Goal: Information Seeking & Learning: Check status

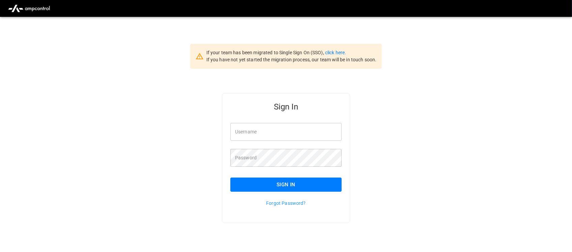
type input "**********"
click at [292, 133] on input "**********" at bounding box center [285, 132] width 111 height 18
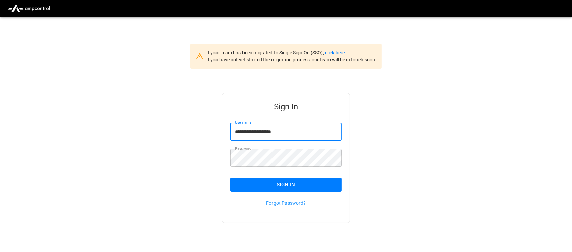
click at [286, 187] on button "Sign In" at bounding box center [285, 185] width 111 height 14
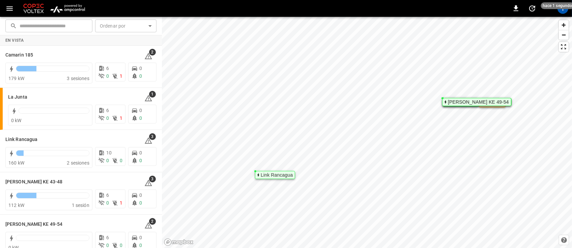
click at [58, 7] on img "menu" at bounding box center [67, 8] width 39 height 13
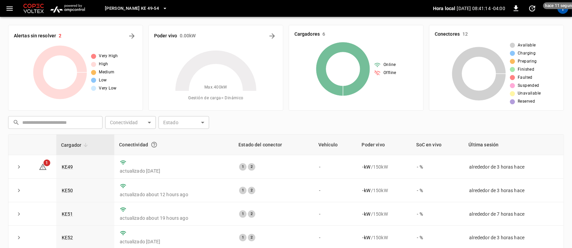
click at [152, 7] on button "Loza Colon KE 49-54" at bounding box center [136, 8] width 68 height 13
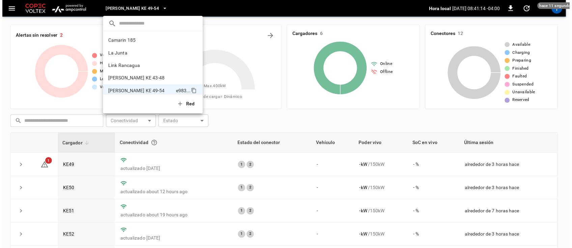
scroll to position [5, 0]
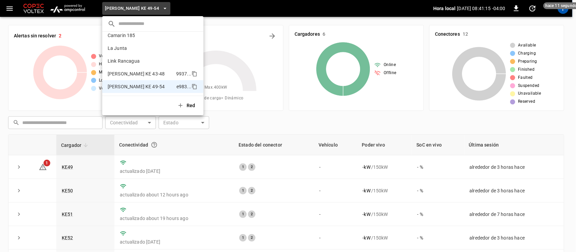
click at [138, 70] on p "Loza Colon KE 43-48" at bounding box center [136, 73] width 57 height 7
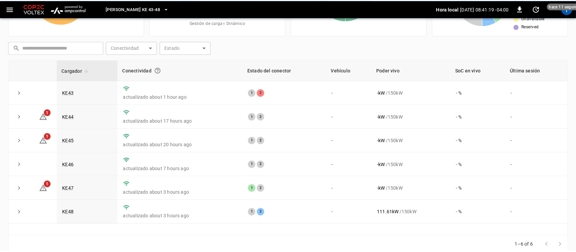
scroll to position [78, 0]
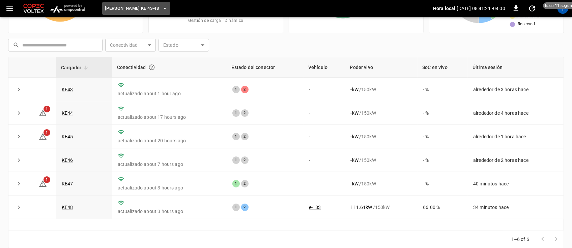
click at [162, 9] on icon "button" at bounding box center [165, 8] width 7 height 7
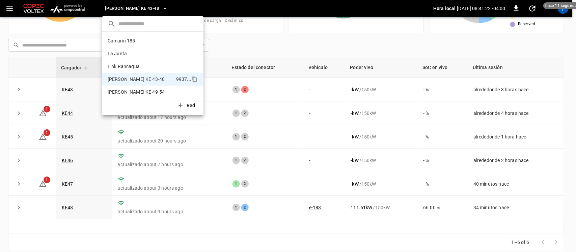
scroll to position [5, 0]
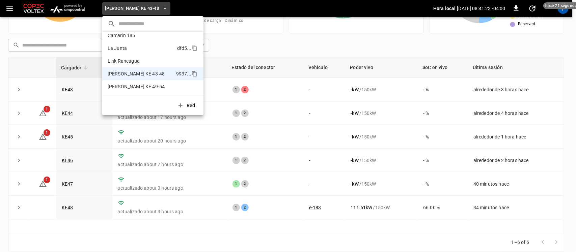
click at [127, 43] on li "La Junta dfd5 ..." at bounding box center [152, 48] width 101 height 13
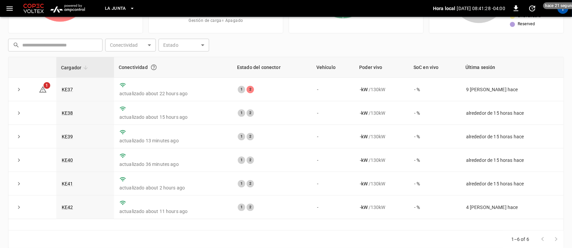
click at [132, 7] on icon "button" at bounding box center [132, 8] width 7 height 7
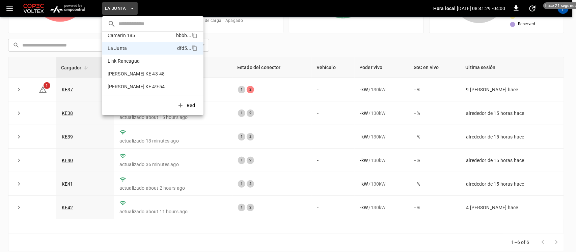
click at [129, 39] on p "Camarin 185" at bounding box center [122, 35] width 28 height 7
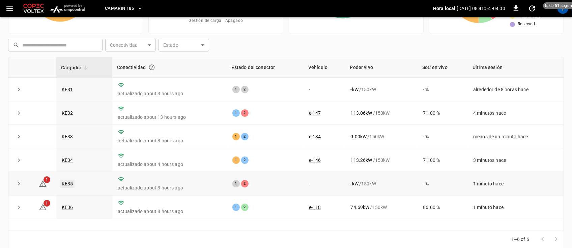
click at [68, 182] on link "KE35" at bounding box center [67, 184] width 14 height 8
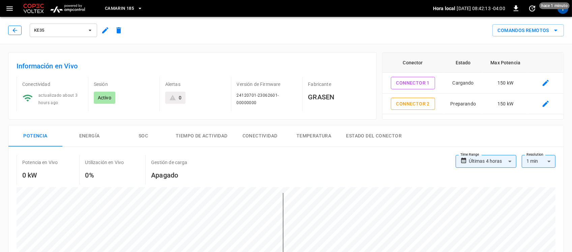
click at [20, 33] on button "button" at bounding box center [14, 30] width 13 height 9
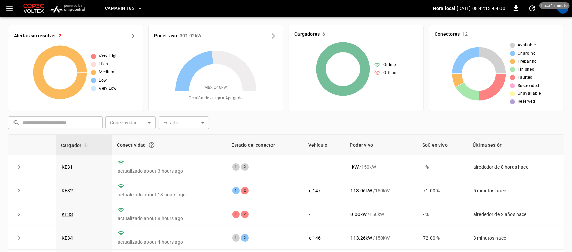
scroll to position [78, 0]
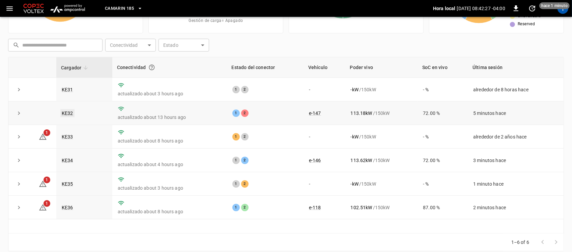
click at [67, 112] on link "KE32" at bounding box center [67, 113] width 14 height 8
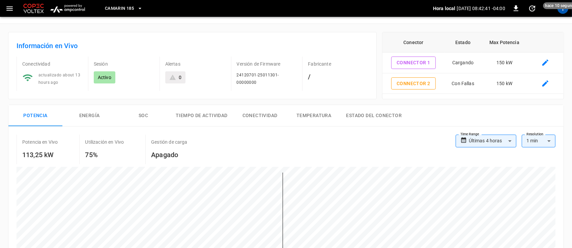
scroll to position [13, 0]
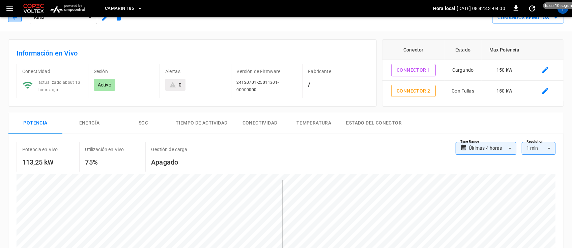
click at [16, 21] on button "button" at bounding box center [14, 17] width 13 height 9
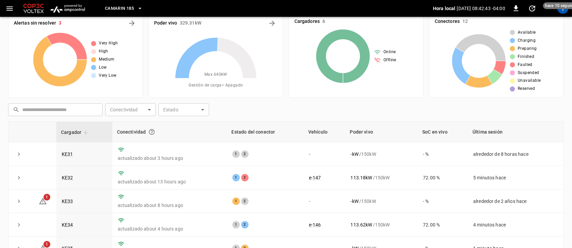
scroll to position [78, 0]
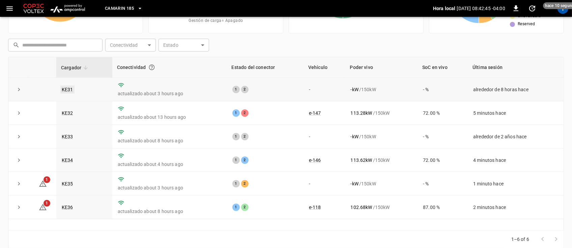
click at [67, 89] on link "KE31" at bounding box center [67, 90] width 14 height 8
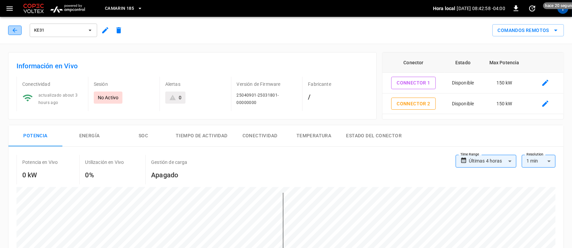
click at [9, 31] on button "button" at bounding box center [14, 30] width 13 height 9
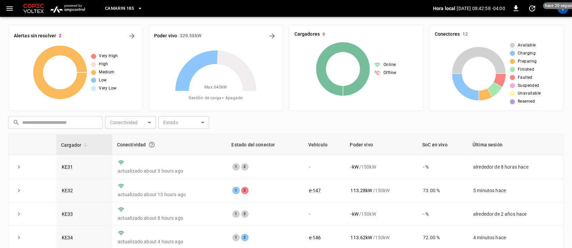
scroll to position [78, 0]
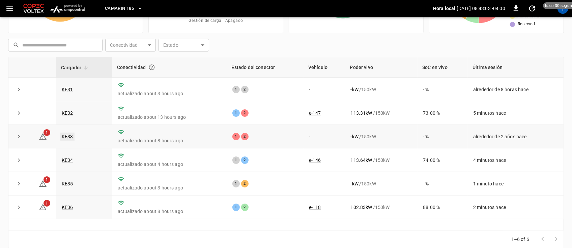
click at [68, 138] on link "KE33" at bounding box center [67, 137] width 14 height 8
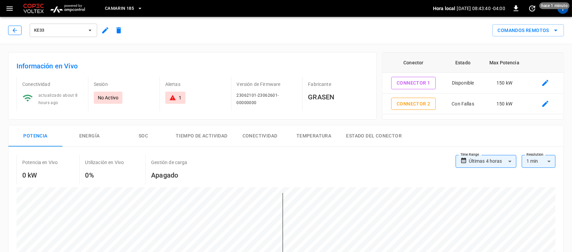
click at [12, 30] on icon "button" at bounding box center [14, 30] width 7 height 7
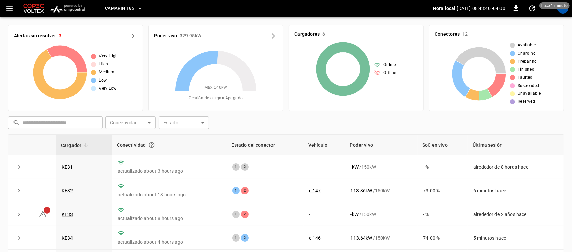
scroll to position [78, 0]
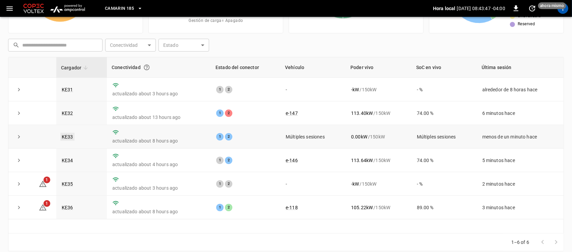
click at [64, 138] on link "KE33" at bounding box center [67, 137] width 14 height 8
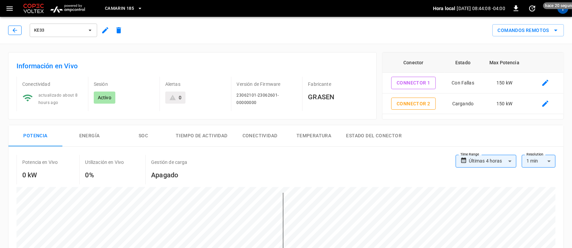
click at [16, 28] on icon "button" at bounding box center [14, 30] width 7 height 7
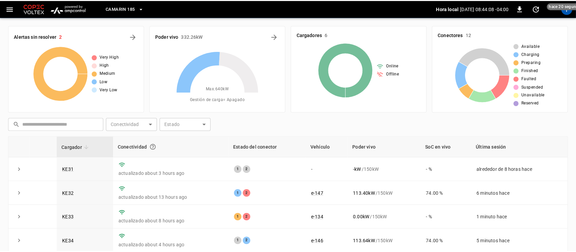
scroll to position [78, 0]
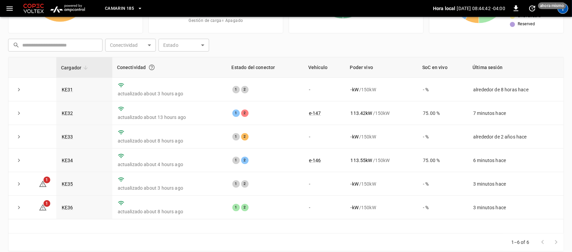
click at [564, 12] on div "T" at bounding box center [562, 8] width 11 height 11
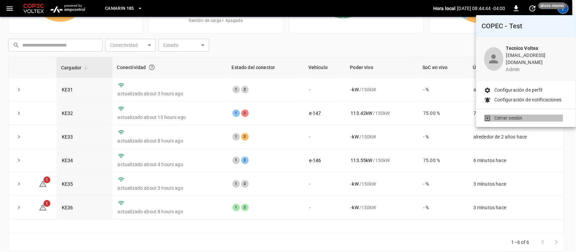
click at [515, 115] on p "Cerrar sesión" at bounding box center [508, 118] width 28 height 7
